Goal: Task Accomplishment & Management: Manage account settings

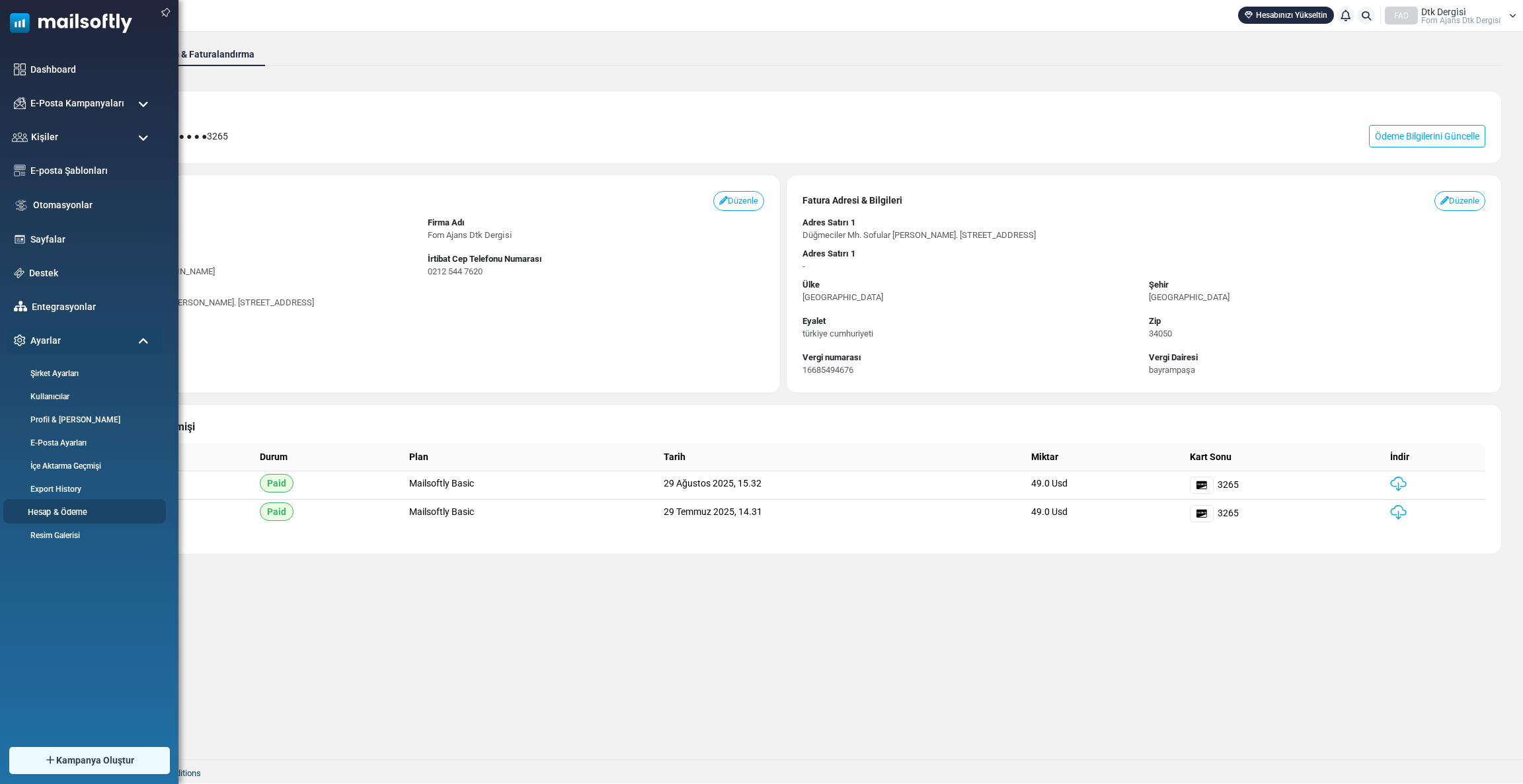
click at [67, 514] on link "Hesap & Ödeme" at bounding box center [82, 512] width 158 height 13
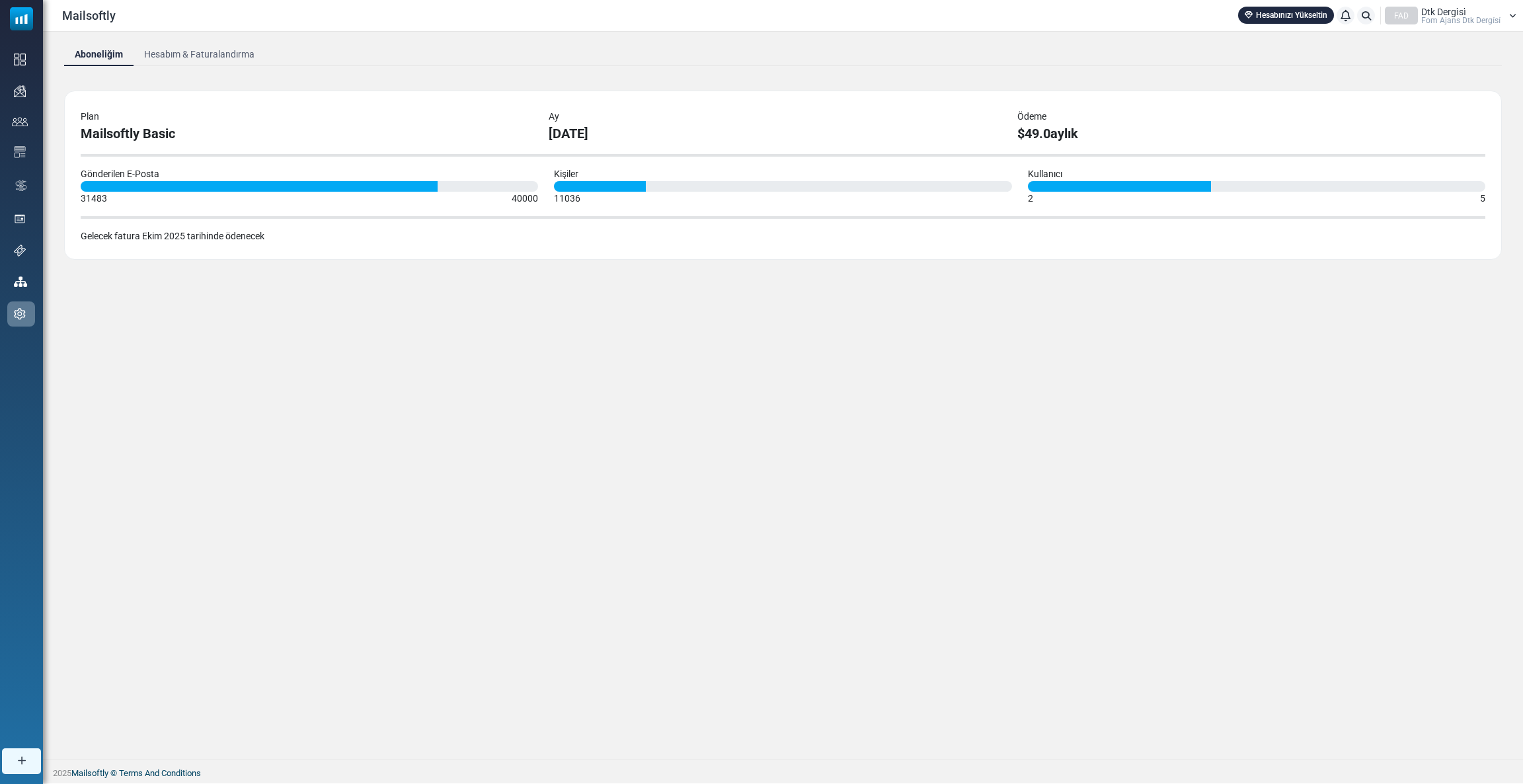
click at [205, 56] on link "Hesabım & Faturalandırma" at bounding box center [199, 55] width 131 height 24
